Goal: Transaction & Acquisition: Purchase product/service

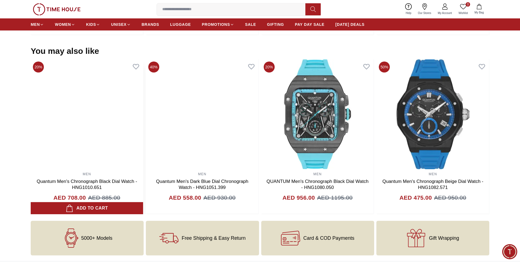
scroll to position [511, 0]
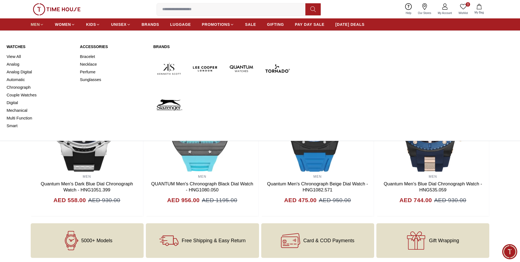
click at [39, 27] on span "MEN" at bounding box center [35, 24] width 9 height 5
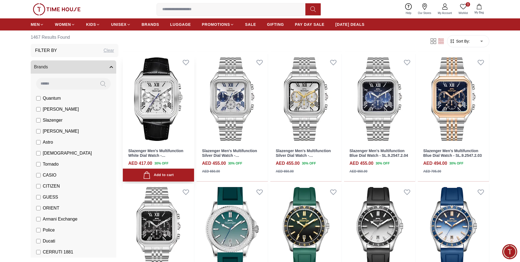
scroll to position [356, 0]
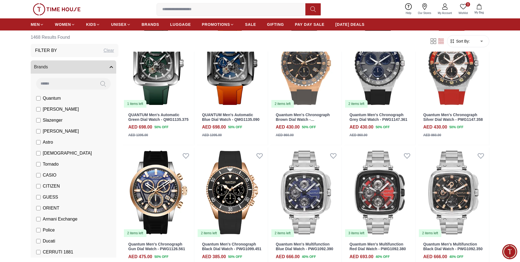
scroll to position [795, 0]
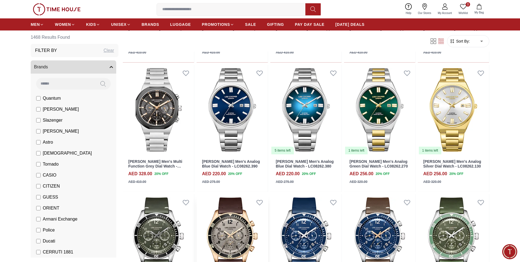
scroll to position [1179, 0]
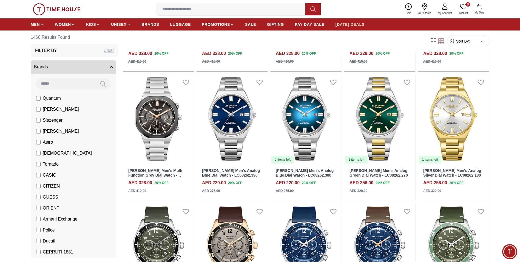
click at [338, 25] on span "[DATE] DEALS" at bounding box center [350, 24] width 29 height 5
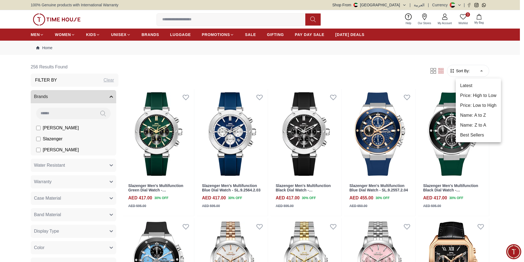
click at [469, 107] on li "Price: Low to High" at bounding box center [478, 105] width 45 height 10
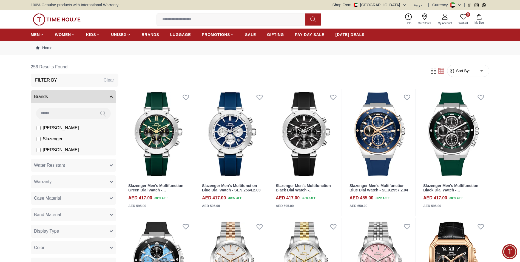
type input "*"
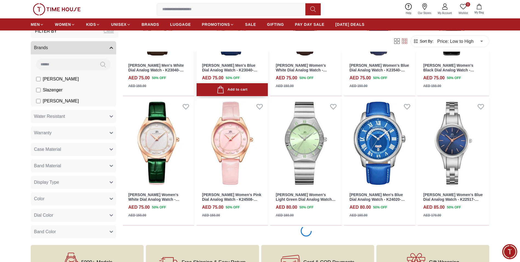
scroll to position [411, 0]
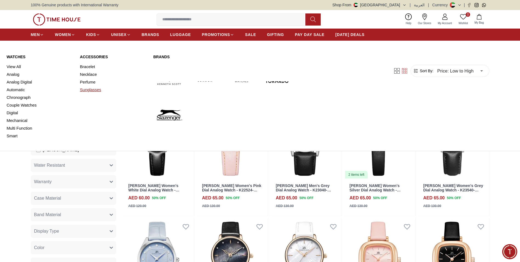
click at [93, 89] on link "Sunglasses" at bounding box center [113, 90] width 67 height 8
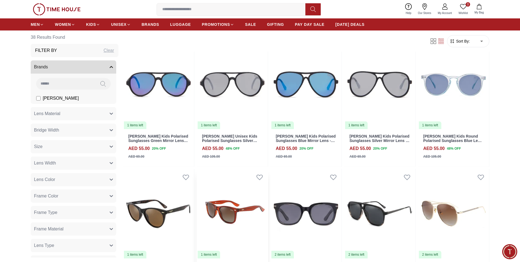
scroll to position [82, 0]
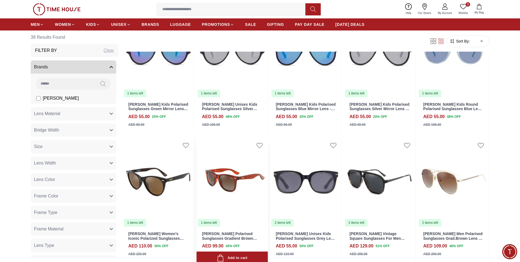
click at [233, 210] on img at bounding box center [232, 182] width 71 height 90
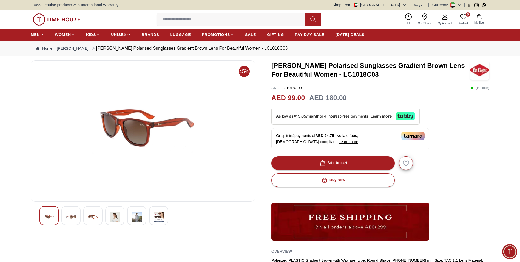
click at [98, 215] on img at bounding box center [93, 216] width 10 height 13
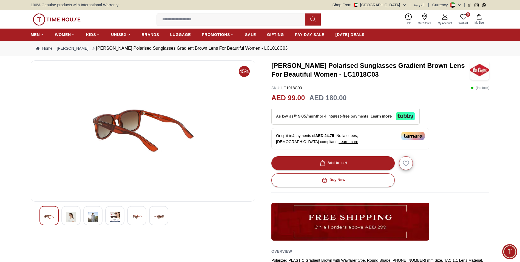
click at [68, 215] on img at bounding box center [71, 216] width 10 height 13
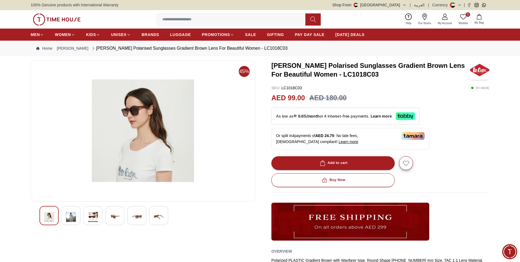
click at [134, 217] on img at bounding box center [137, 216] width 10 height 13
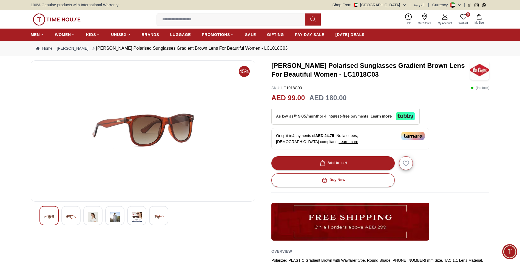
click at [159, 215] on img at bounding box center [159, 216] width 10 height 13
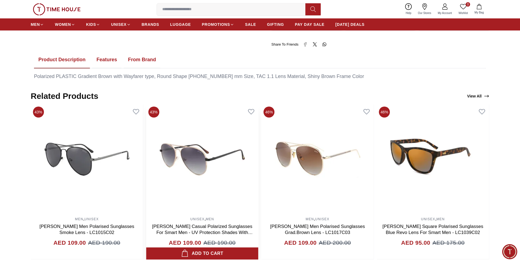
scroll to position [274, 0]
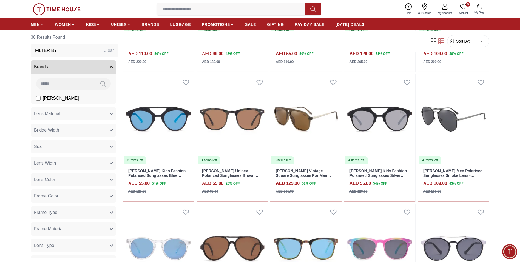
scroll to position [82, 0]
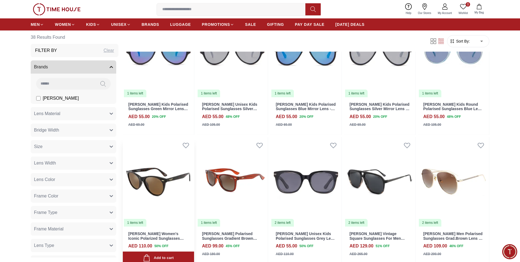
click at [177, 191] on img at bounding box center [158, 182] width 71 height 90
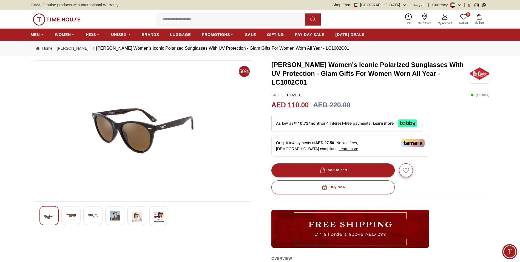
click at [71, 218] on img at bounding box center [71, 215] width 10 height 10
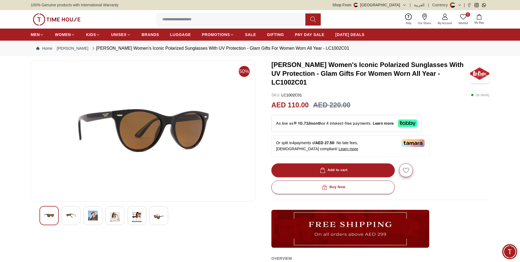
click at [99, 218] on div at bounding box center [92, 215] width 19 height 19
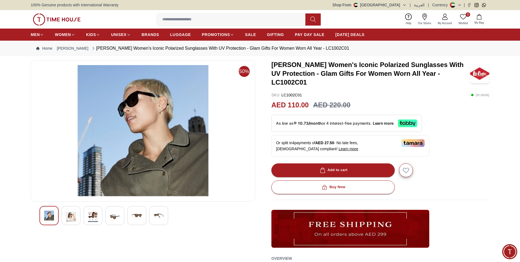
click at [120, 211] on div at bounding box center [114, 215] width 19 height 19
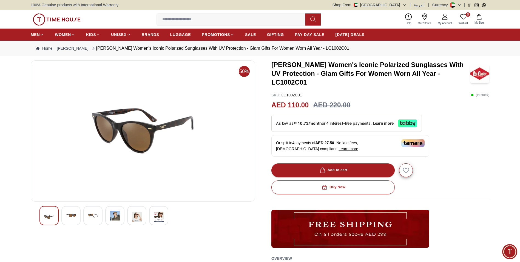
click at [140, 215] on img at bounding box center [137, 216] width 10 height 13
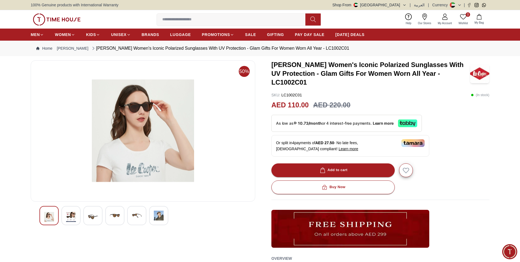
click at [155, 215] on img at bounding box center [159, 215] width 10 height 10
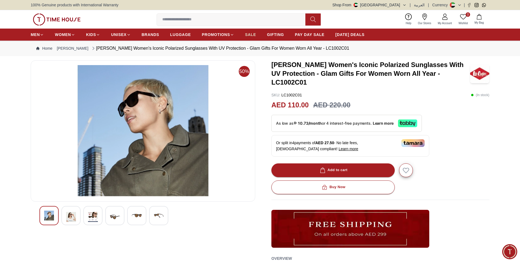
click at [246, 34] on span "SALE" at bounding box center [250, 34] width 11 height 5
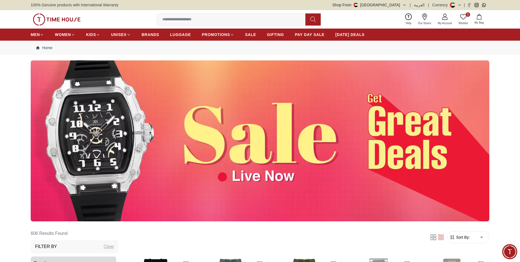
click at [226, 152] on img at bounding box center [260, 140] width 459 height 161
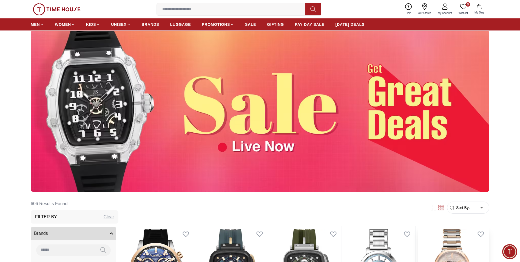
scroll to position [82, 0]
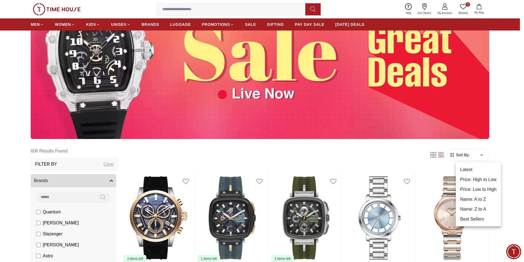
click at [478, 188] on li "Price: Low to High" at bounding box center [478, 189] width 45 height 10
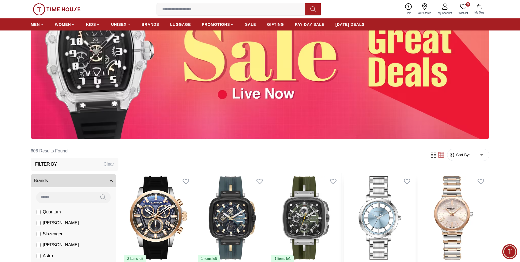
type input "*"
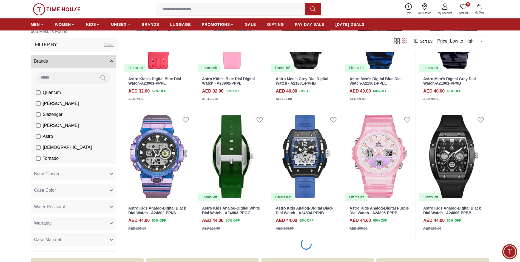
scroll to position [576, 0]
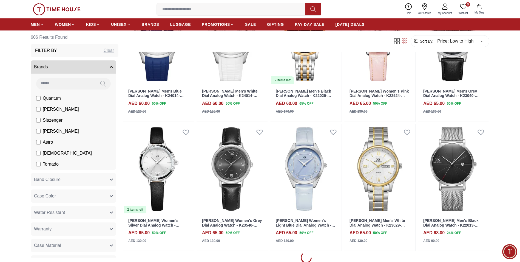
scroll to position [1042, 0]
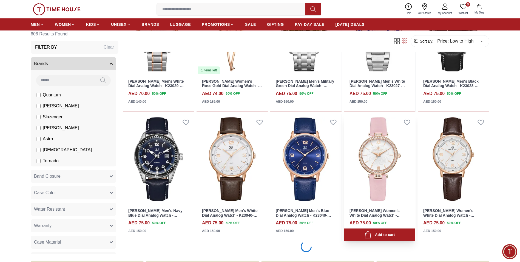
scroll to position [1563, 0]
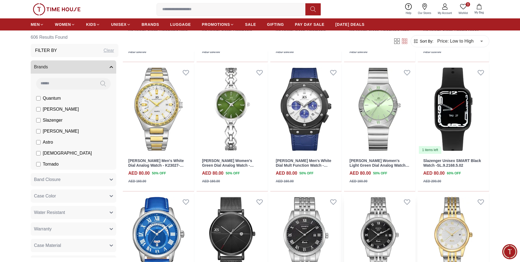
scroll to position [1919, 0]
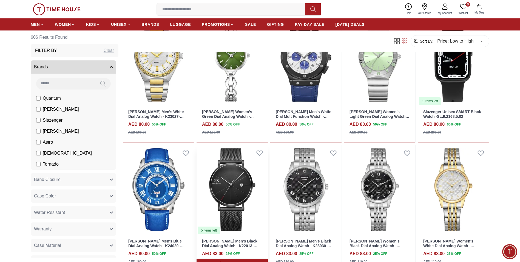
click at [234, 188] on img at bounding box center [232, 189] width 71 height 90
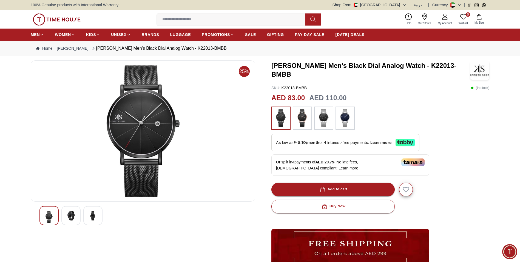
click at [93, 214] on img at bounding box center [93, 215] width 10 height 10
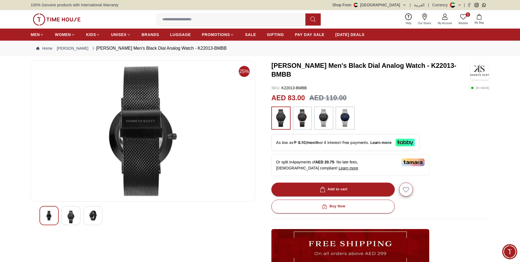
click at [74, 217] on img at bounding box center [71, 216] width 10 height 13
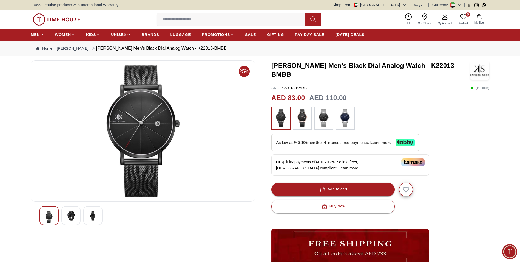
click at [69, 218] on img at bounding box center [71, 215] width 10 height 10
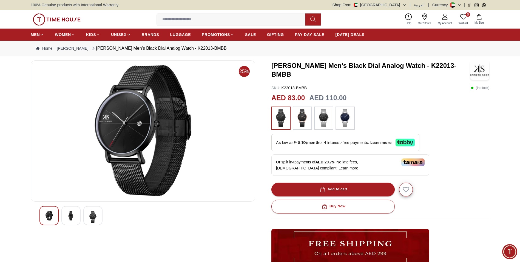
click at [91, 221] on img at bounding box center [93, 216] width 10 height 13
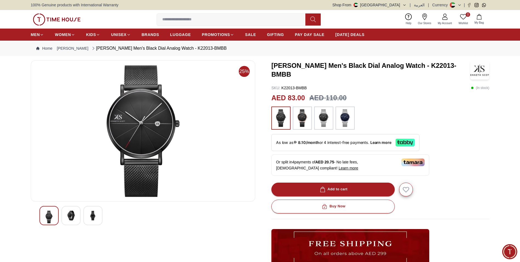
click at [52, 214] on img at bounding box center [49, 216] width 10 height 13
click at [68, 215] on img at bounding box center [71, 215] width 10 height 10
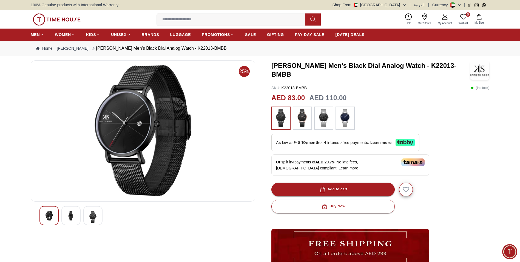
click at [91, 215] on img at bounding box center [93, 216] width 10 height 13
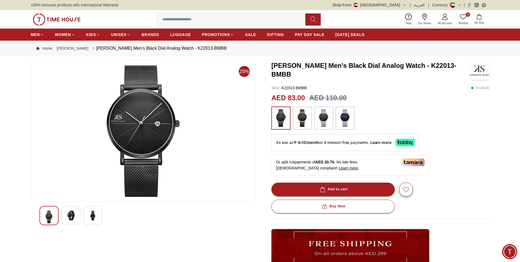
click at [302, 119] on img at bounding box center [303, 118] width 14 height 18
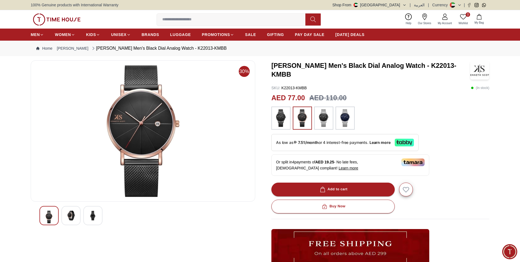
click at [93, 215] on img at bounding box center [93, 215] width 10 height 10
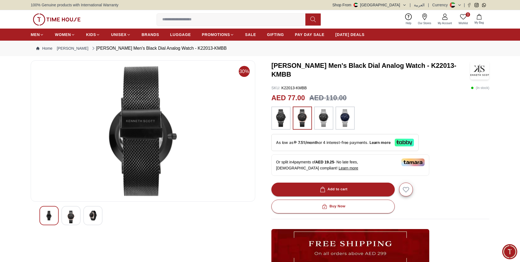
click at [49, 217] on img at bounding box center [49, 215] width 10 height 10
click at [47, 216] on img at bounding box center [49, 215] width 10 height 10
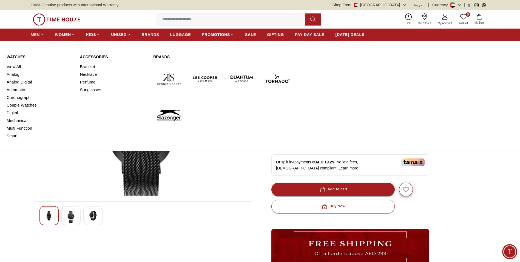
click at [36, 34] on span "MEN" at bounding box center [35, 34] width 9 height 5
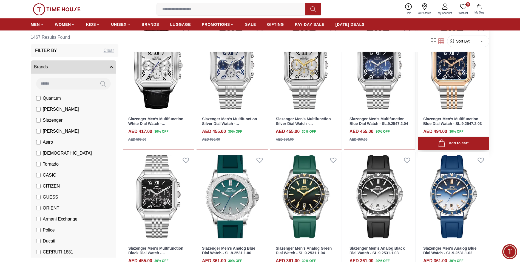
scroll to position [356, 0]
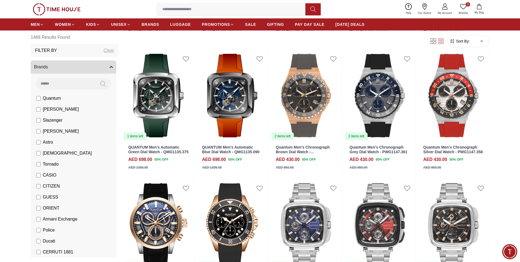
scroll to position [768, 0]
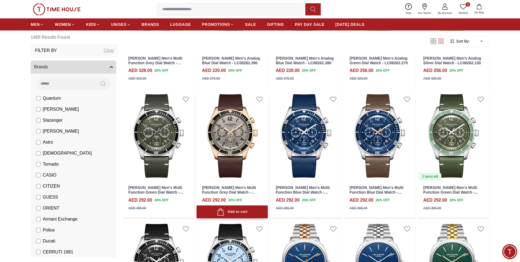
scroll to position [1343, 0]
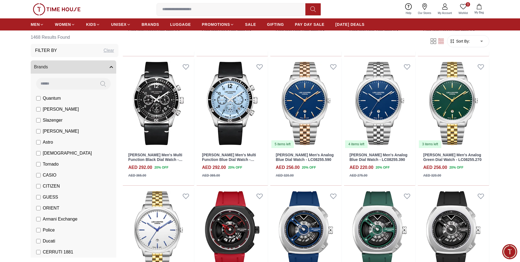
scroll to position [1371, 0]
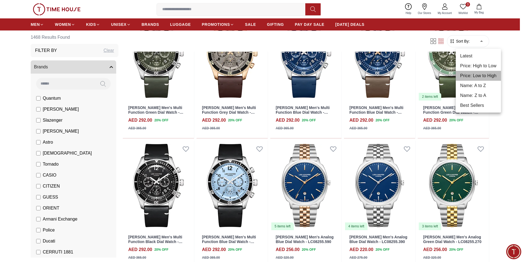
click at [474, 75] on li "Price: Low to High" at bounding box center [478, 76] width 45 height 10
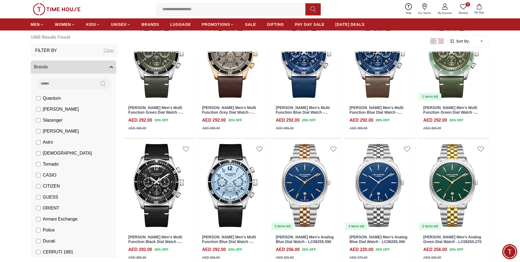
type input "*"
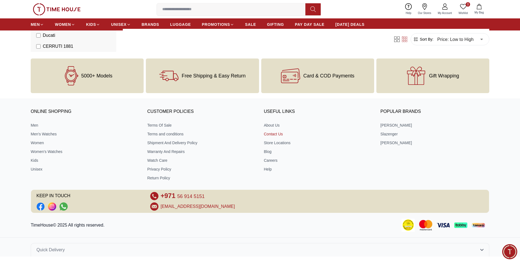
scroll to position [236, 0]
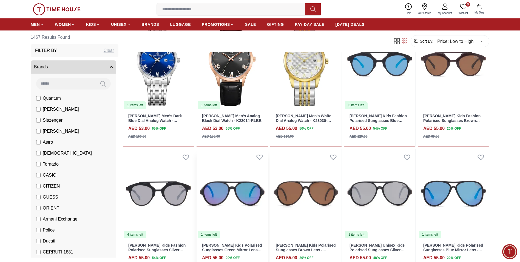
scroll to position [493, 0]
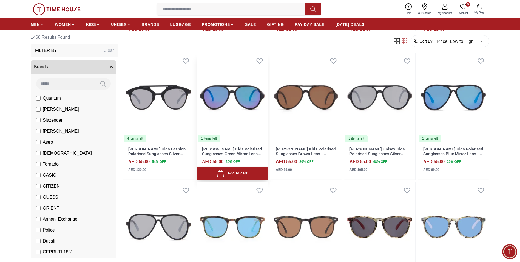
scroll to position [411, 0]
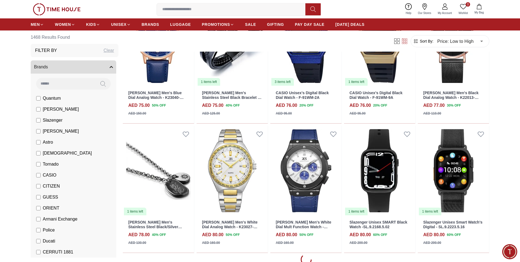
scroll to position [1919, 0]
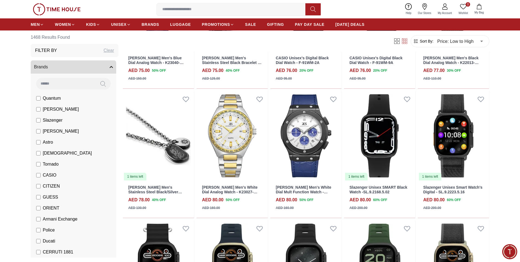
scroll to position [1974, 0]
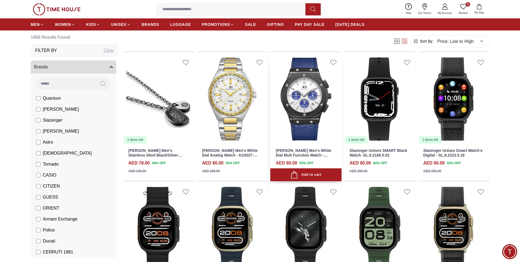
click at [310, 124] on img at bounding box center [305, 99] width 71 height 90
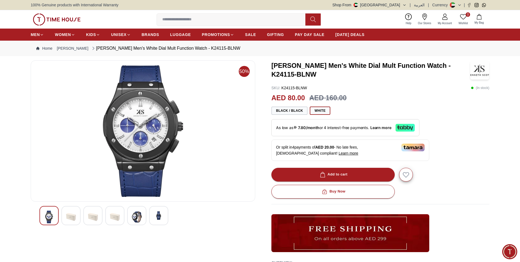
click at [137, 218] on img at bounding box center [137, 216] width 10 height 13
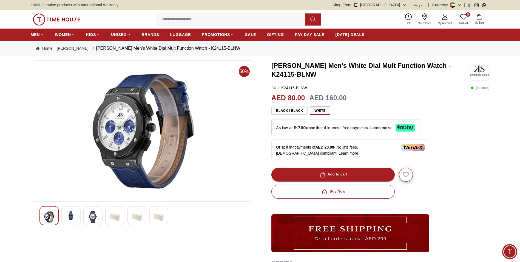
click at [98, 218] on div at bounding box center [92, 215] width 19 height 19
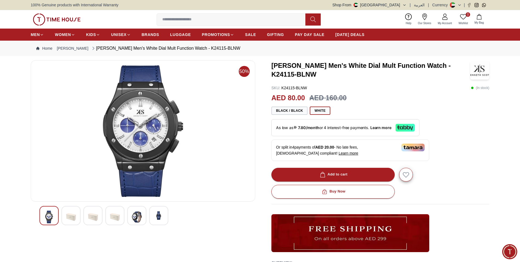
click at [71, 215] on img at bounding box center [71, 216] width 10 height 13
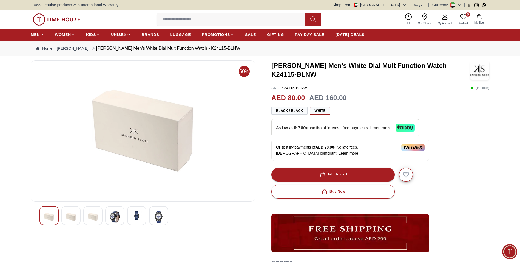
click at [52, 217] on img at bounding box center [49, 216] width 10 height 13
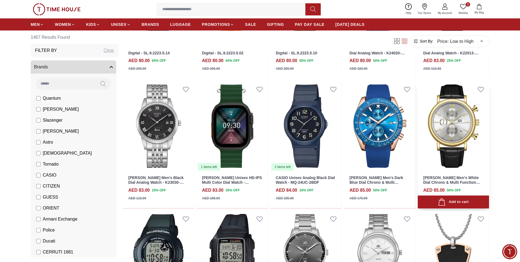
scroll to position [329, 0]
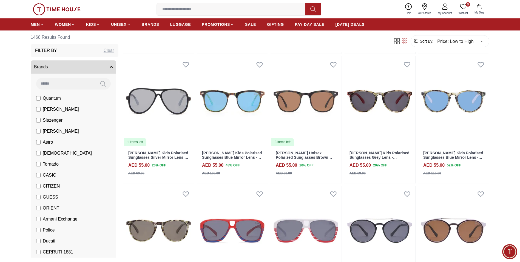
scroll to position [576, 0]
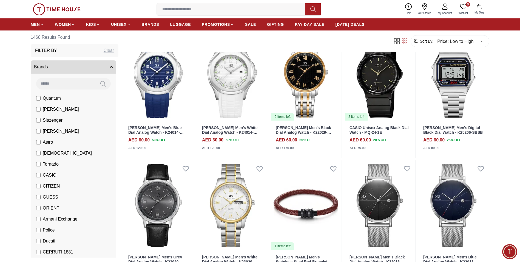
scroll to position [1234, 0]
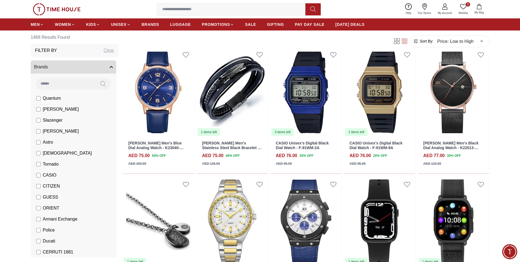
scroll to position [1864, 0]
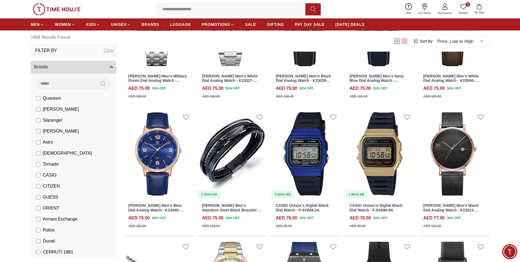
scroll to position [1788, 0]
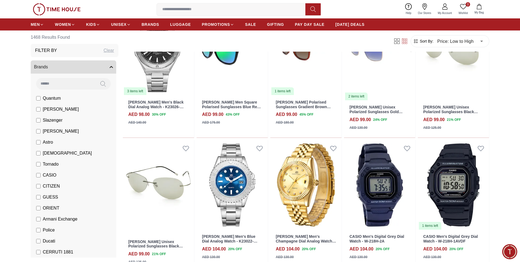
scroll to position [2473, 0]
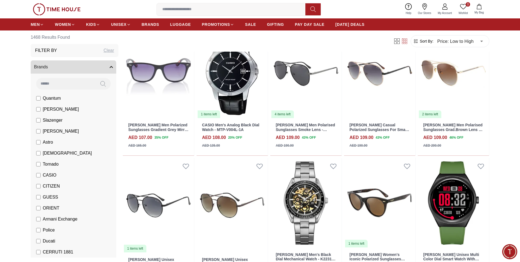
scroll to position [2967, 0]
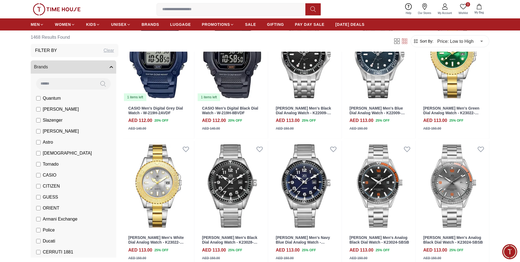
scroll to position [3460, 0]
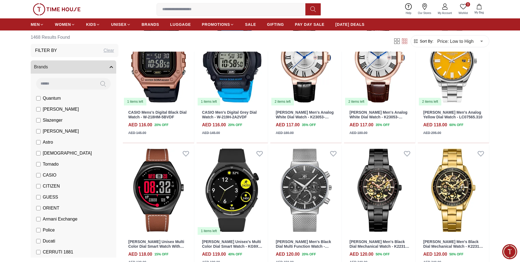
scroll to position [4008, 0]
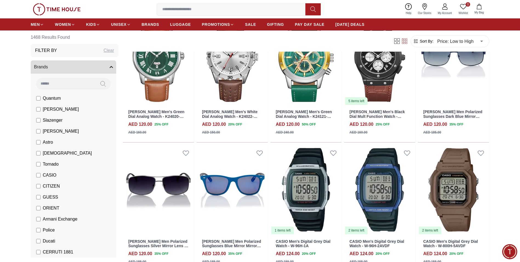
scroll to position [4612, 0]
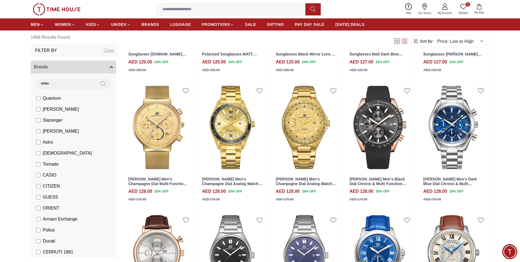
scroll to position [4968, 0]
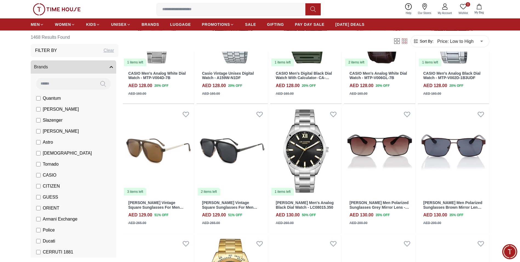
scroll to position [5516, 0]
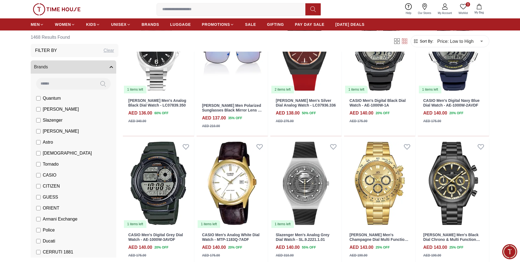
scroll to position [6119, 0]
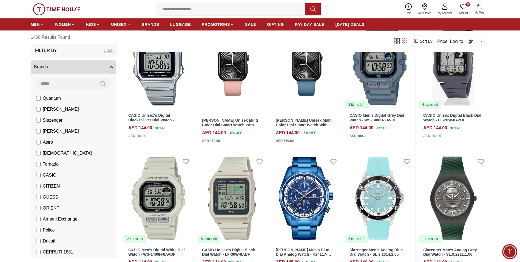
scroll to position [6695, 0]
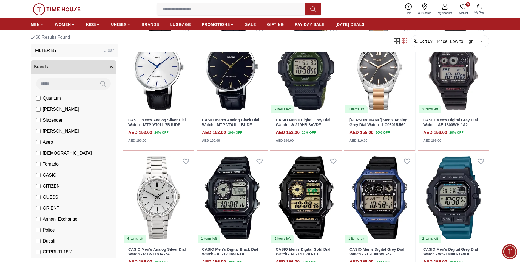
scroll to position [7106, 0]
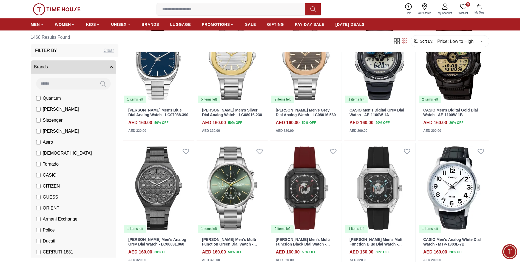
scroll to position [7655, 0]
